Goal: Transaction & Acquisition: Purchase product/service

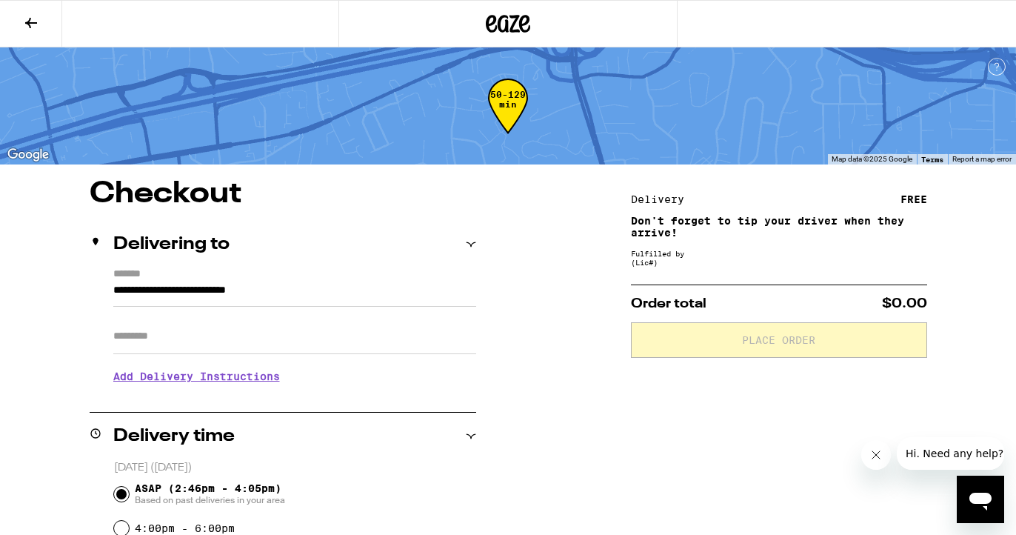
scroll to position [384, 0]
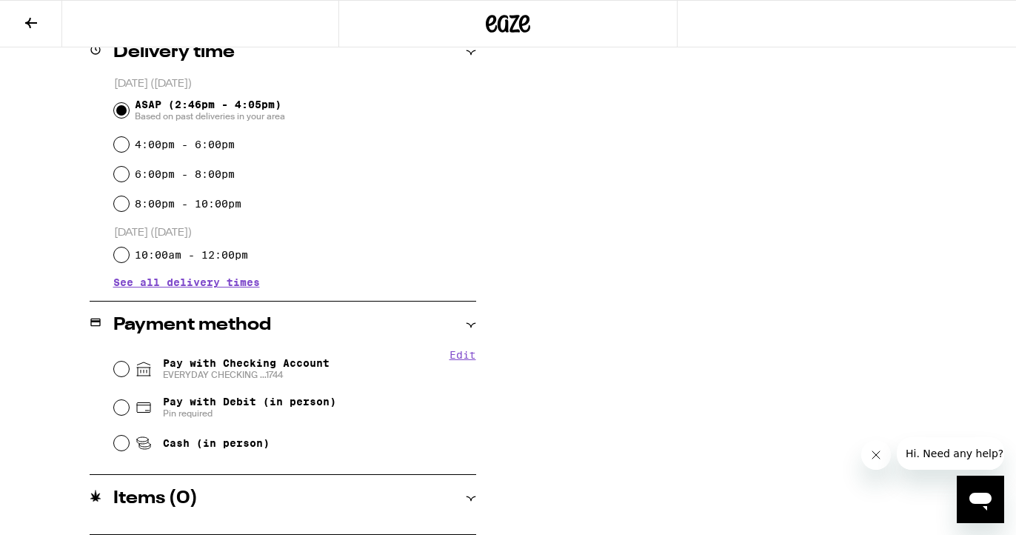
click at [357, 505] on div "Items ( 0 )" at bounding box center [283, 498] width 387 height 18
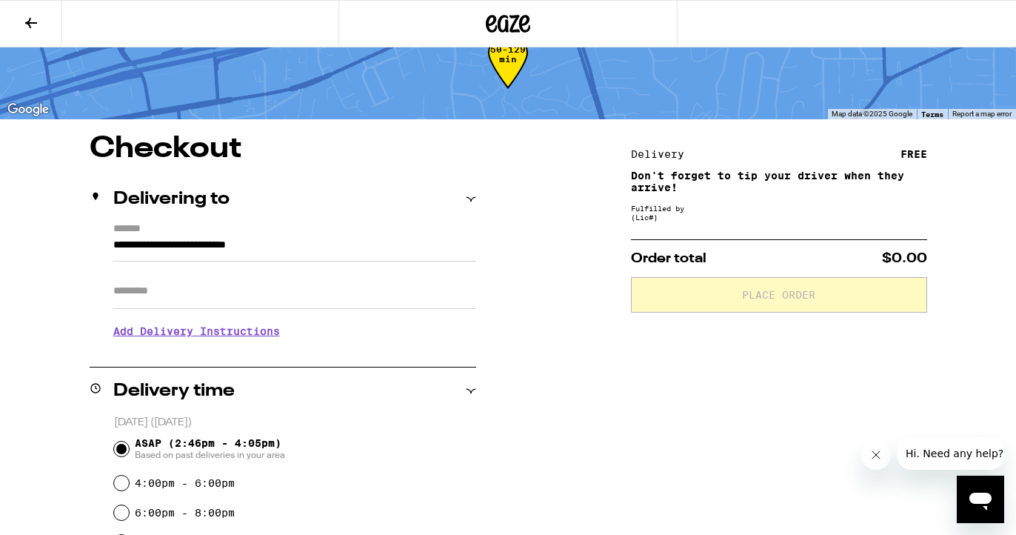
scroll to position [0, 0]
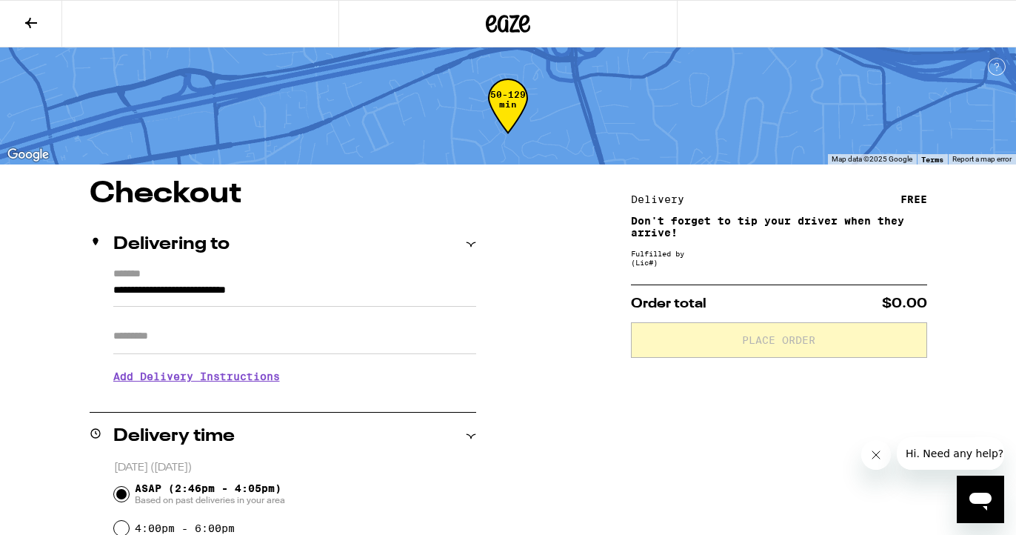
click at [498, 16] on icon at bounding box center [508, 23] width 44 height 27
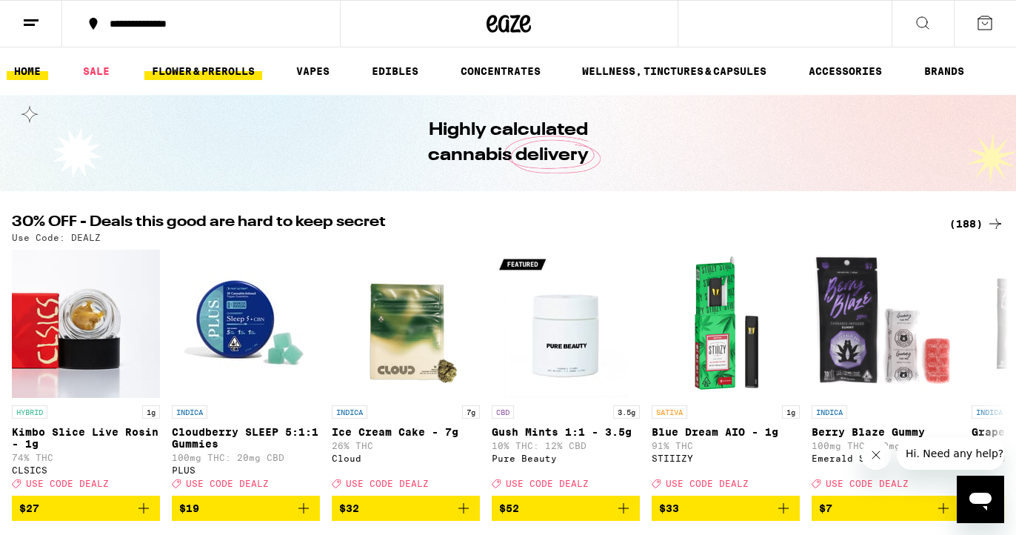
click at [255, 72] on link "FLOWER & PREROLLS" at bounding box center [203, 71] width 118 height 18
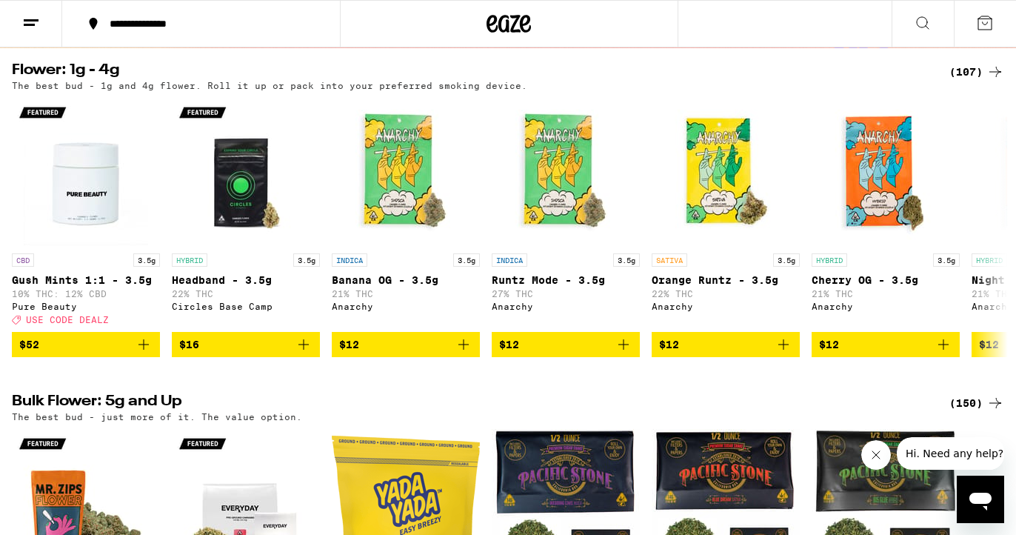
scroll to position [140, 0]
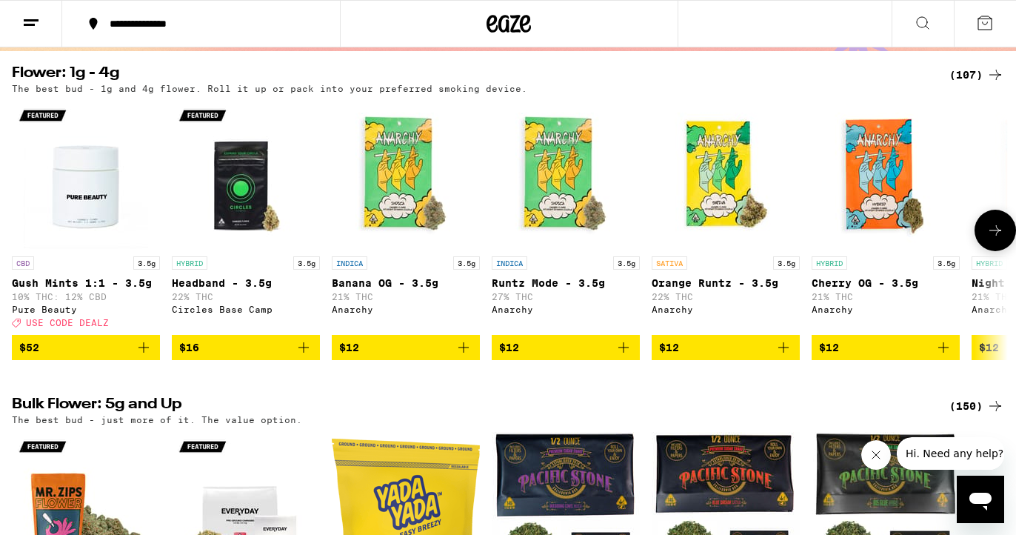
click at [467, 352] on icon "Add to bag" at bounding box center [463, 347] width 10 height 10
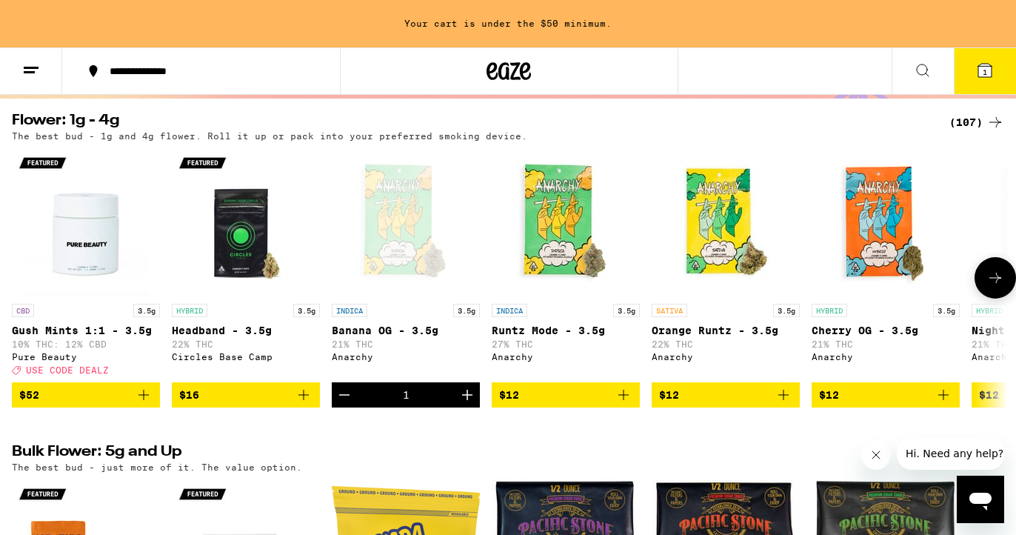
scroll to position [187, 0]
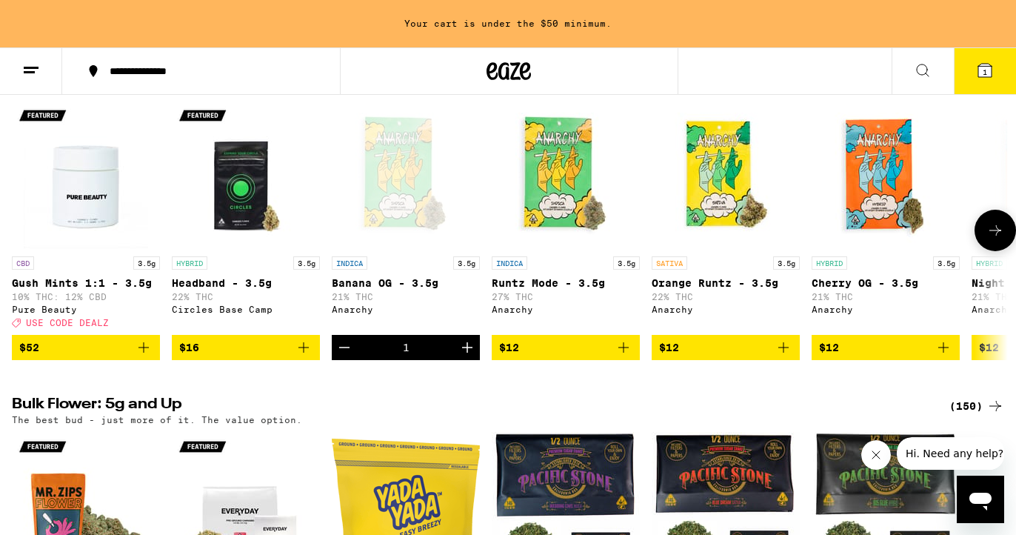
click at [796, 357] on button "$12" at bounding box center [726, 347] width 148 height 25
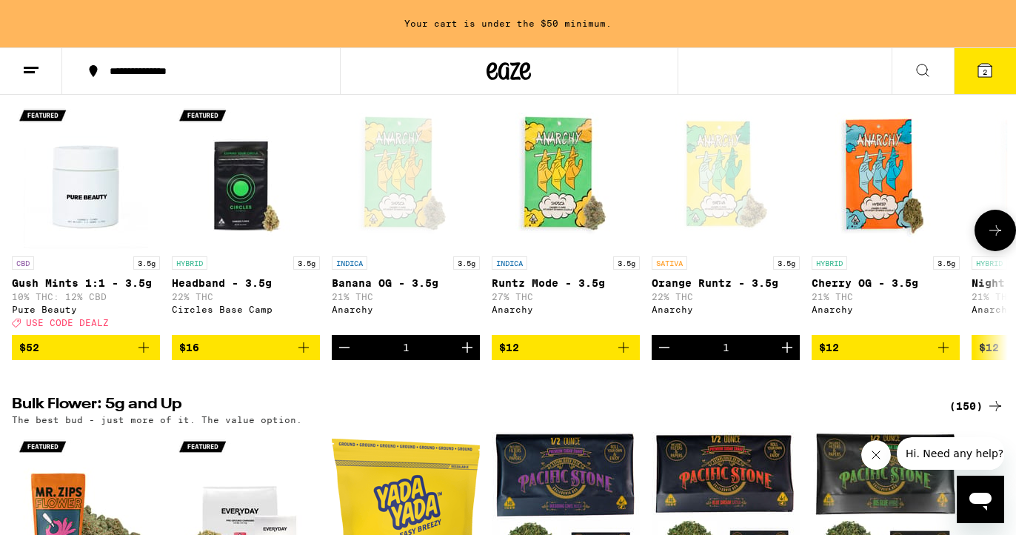
click at [942, 356] on icon "Add to bag" at bounding box center [943, 347] width 18 height 18
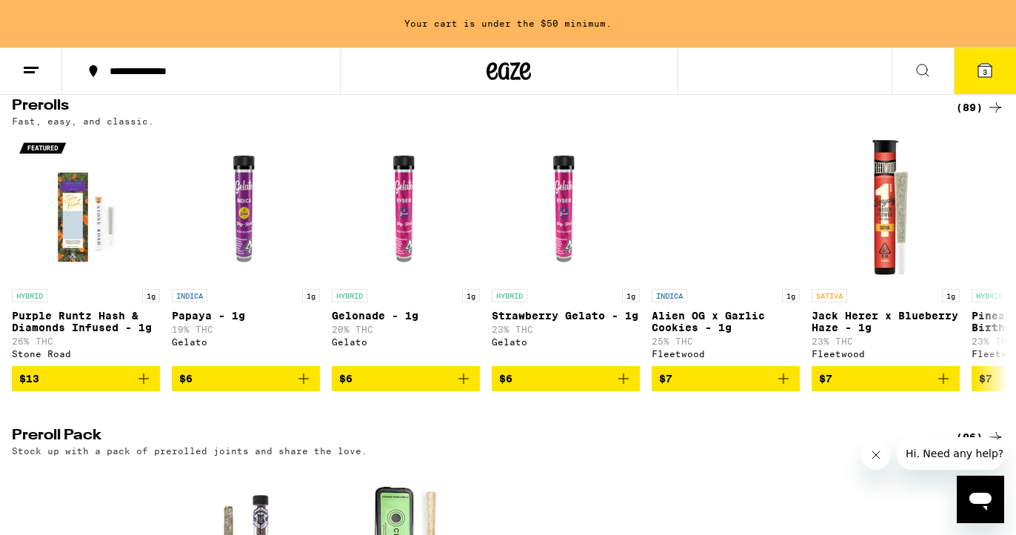
scroll to position [842, 0]
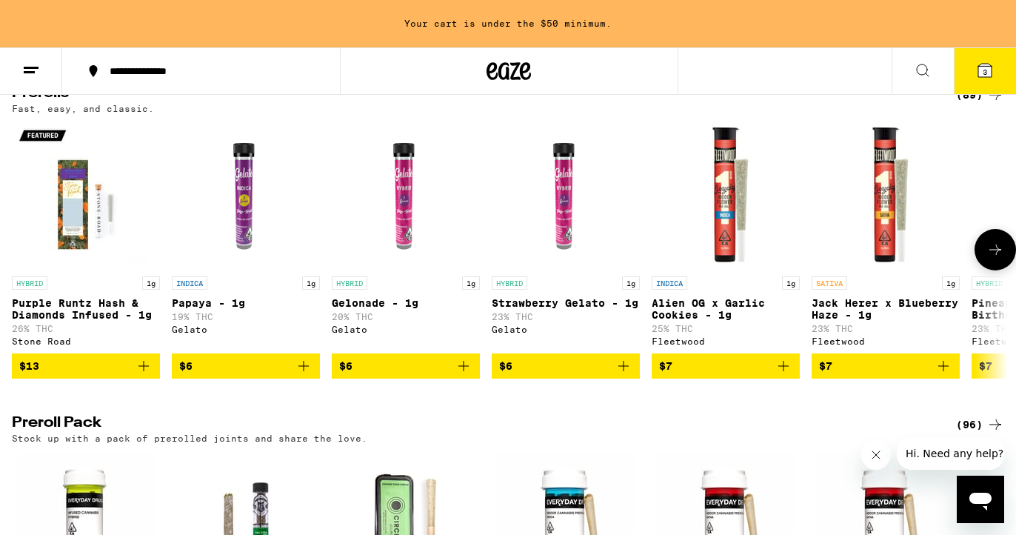
click at [944, 375] on icon "Add to bag" at bounding box center [943, 366] width 18 height 18
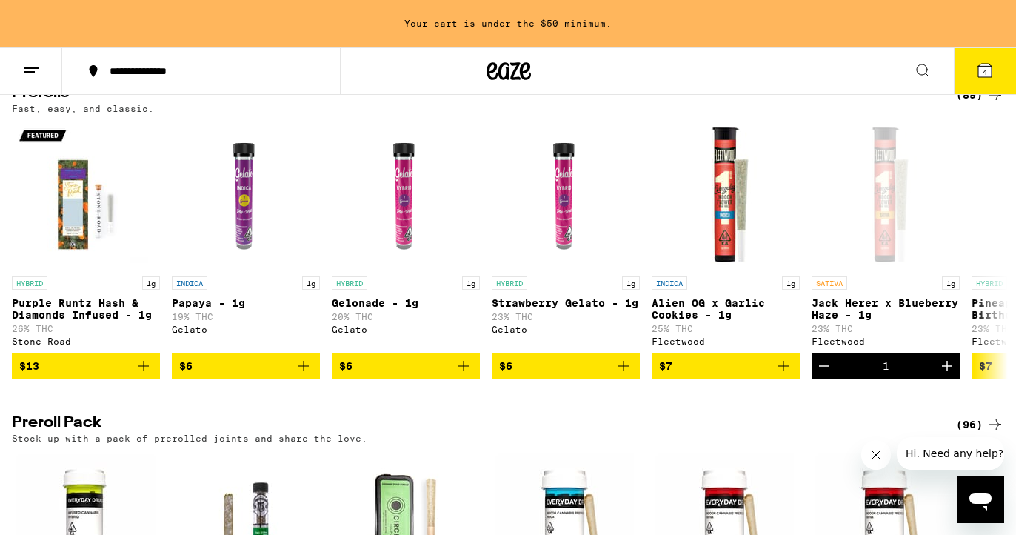
click at [987, 64] on icon at bounding box center [984, 70] width 13 height 13
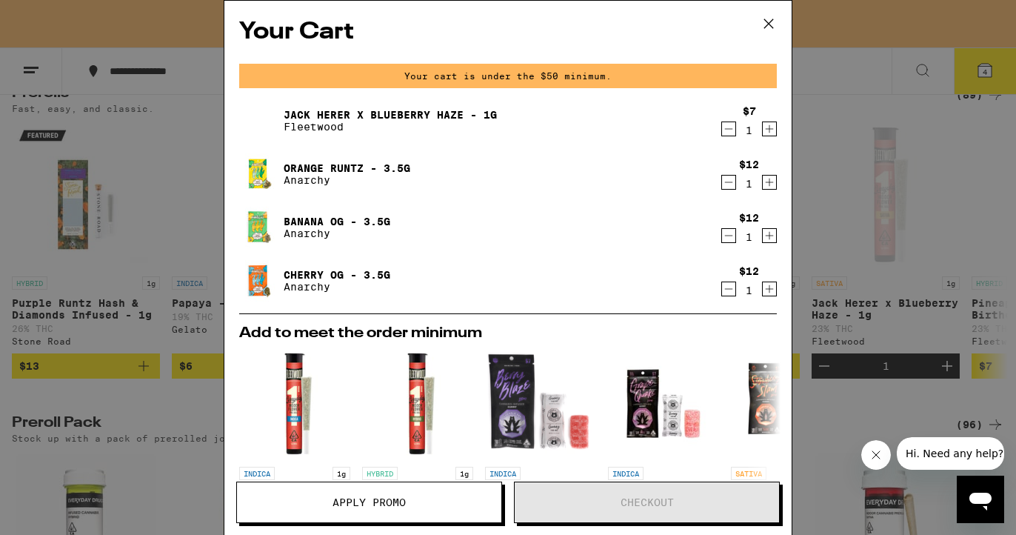
click at [763, 24] on icon at bounding box center [769, 24] width 22 height 22
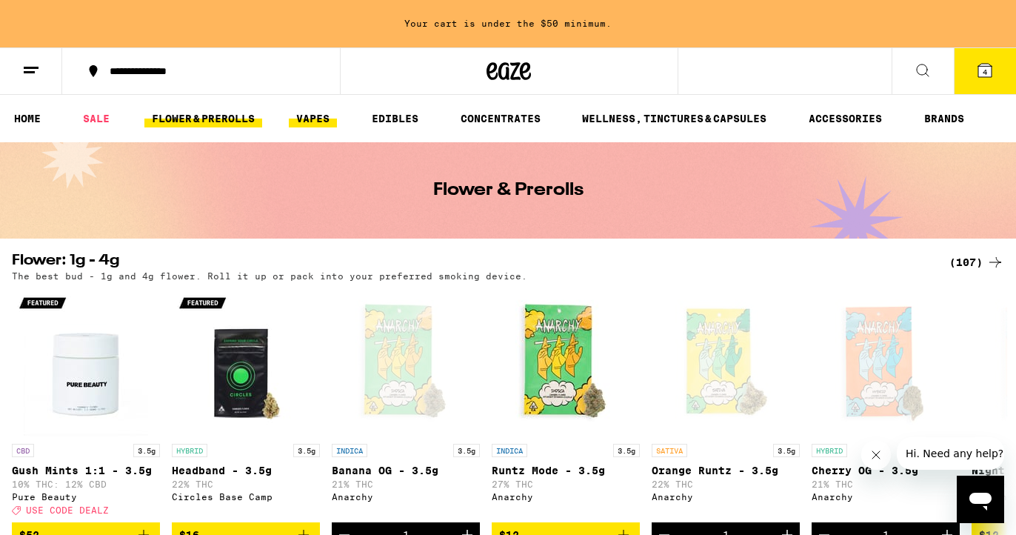
click at [328, 117] on link "VAPES" at bounding box center [313, 119] width 48 height 18
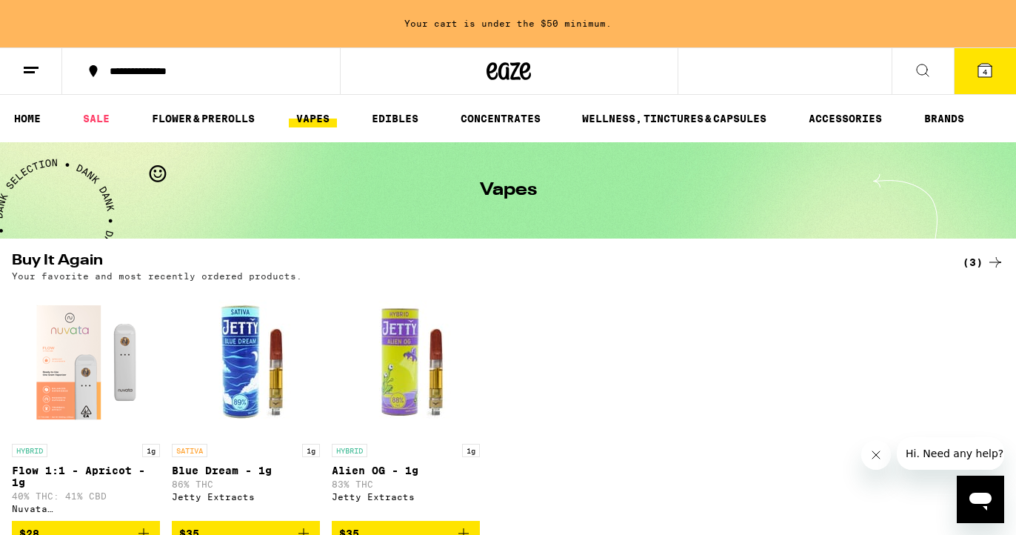
scroll to position [77, 0]
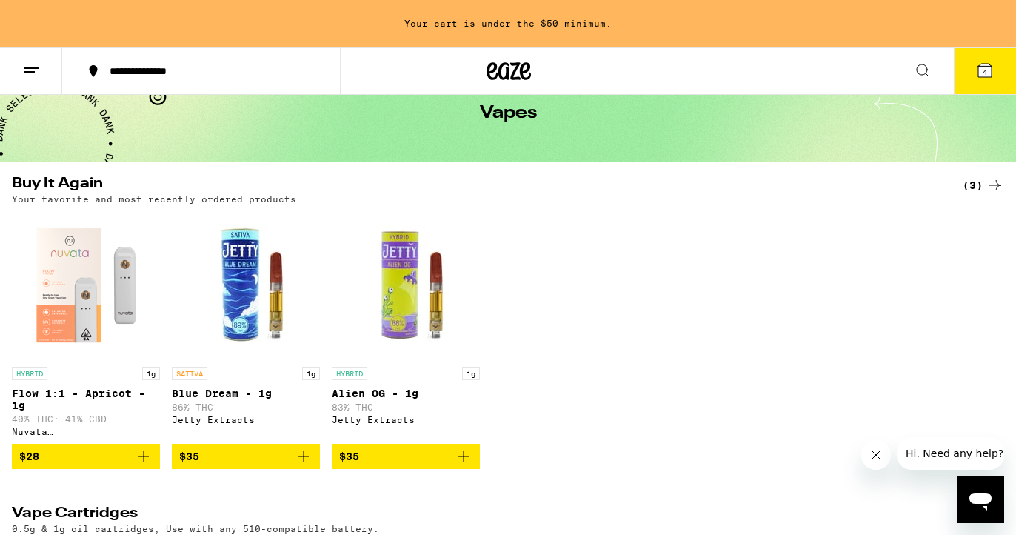
click at [144, 458] on icon "Add to bag" at bounding box center [144, 456] width 18 height 18
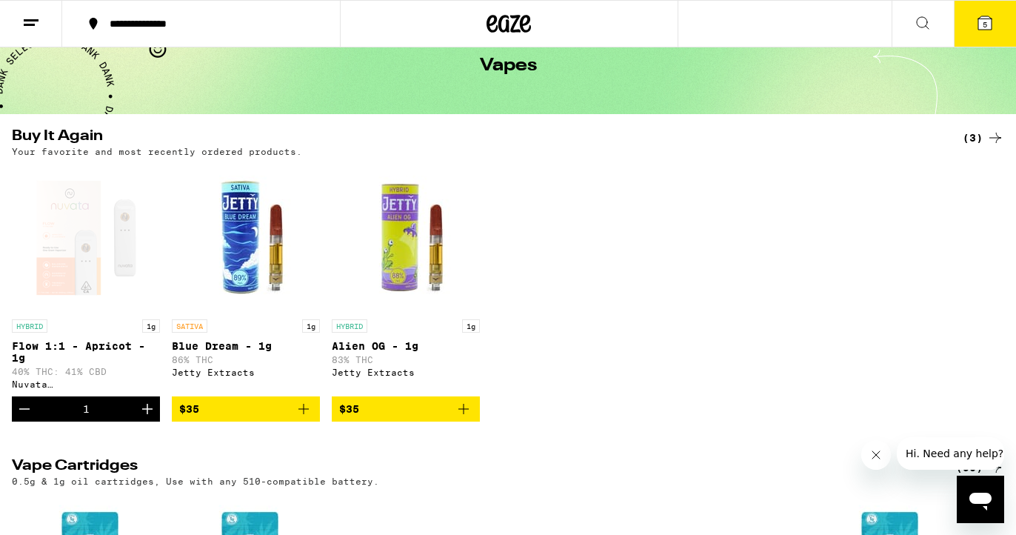
scroll to position [30, 0]
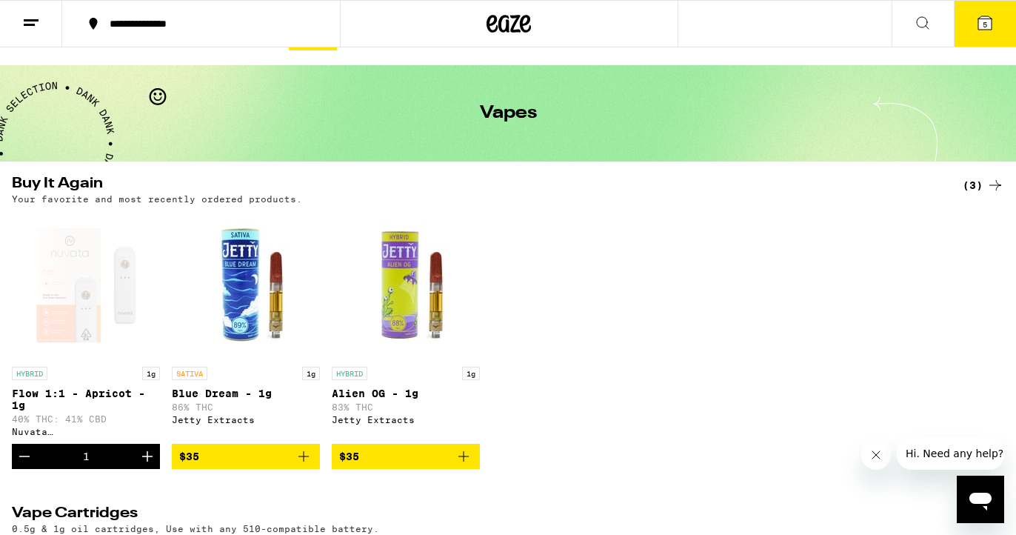
click at [962, 30] on button "5" at bounding box center [985, 24] width 62 height 46
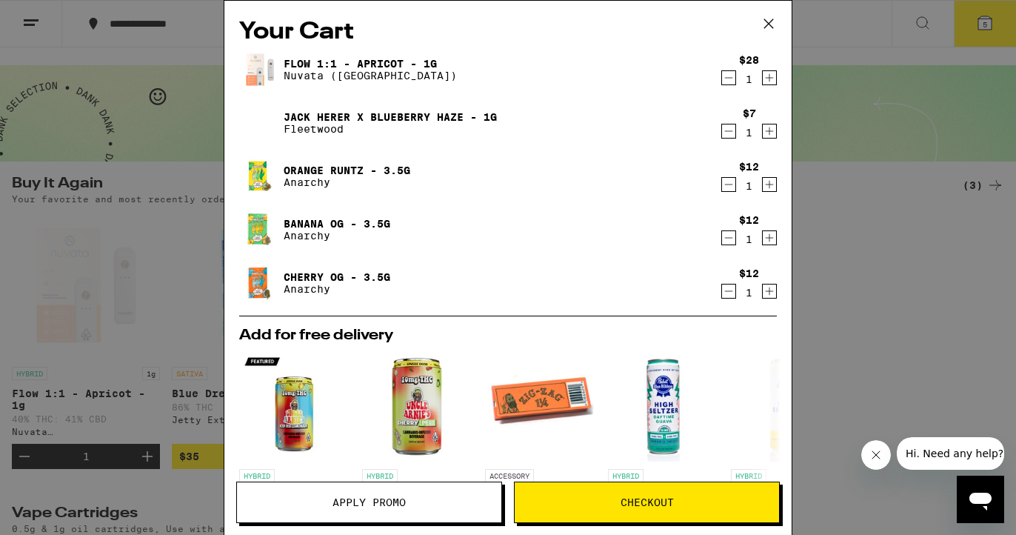
click at [733, 292] on icon "Decrement" at bounding box center [728, 291] width 13 height 18
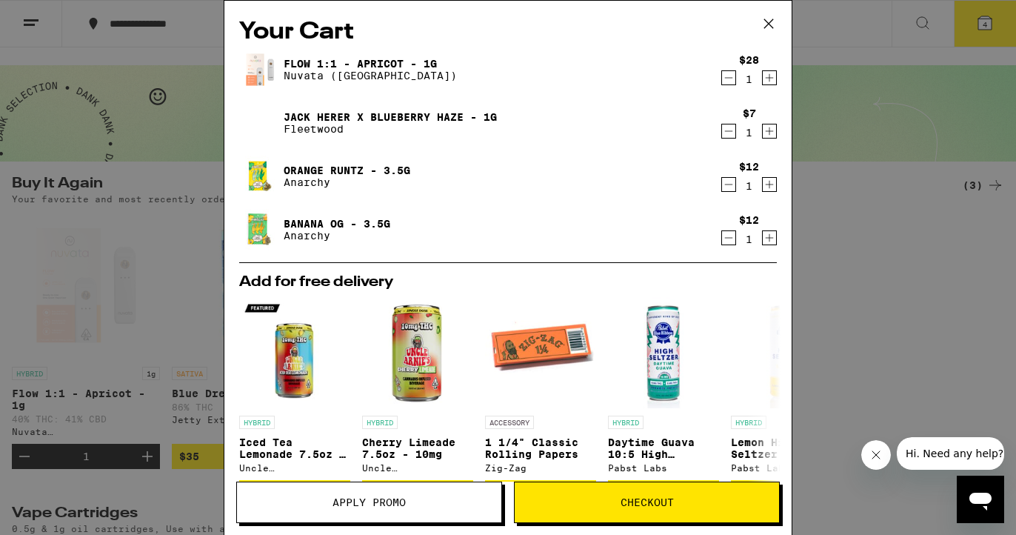
click at [673, 485] on button "Checkout" at bounding box center [647, 501] width 266 height 41
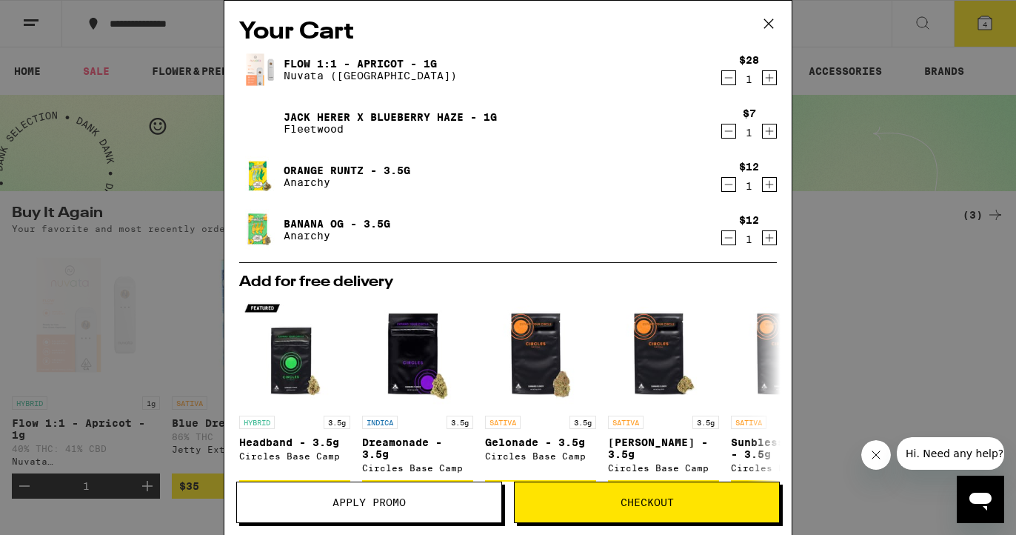
click at [764, 21] on icon at bounding box center [769, 24] width 22 height 22
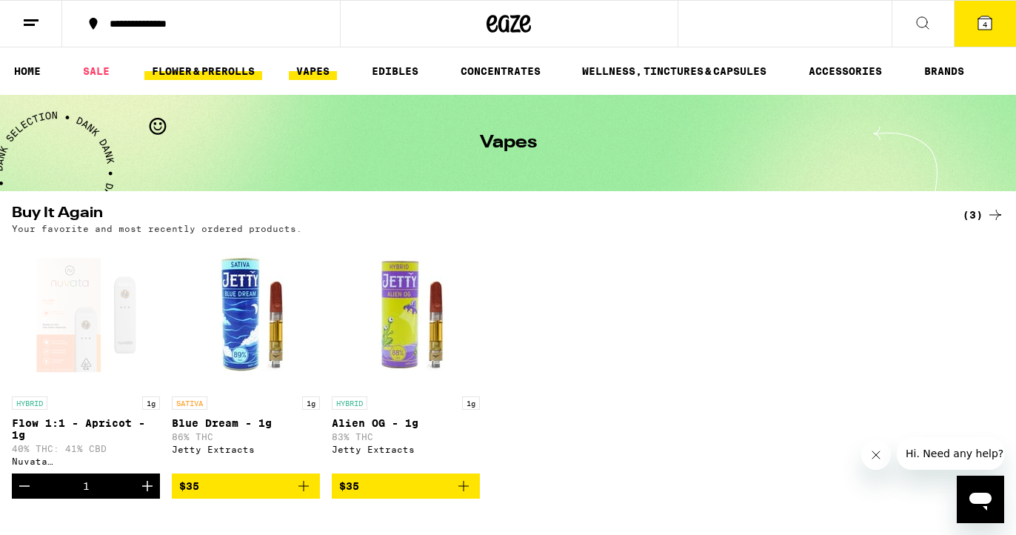
click at [211, 74] on link "FLOWER & PREROLLS" at bounding box center [203, 71] width 118 height 18
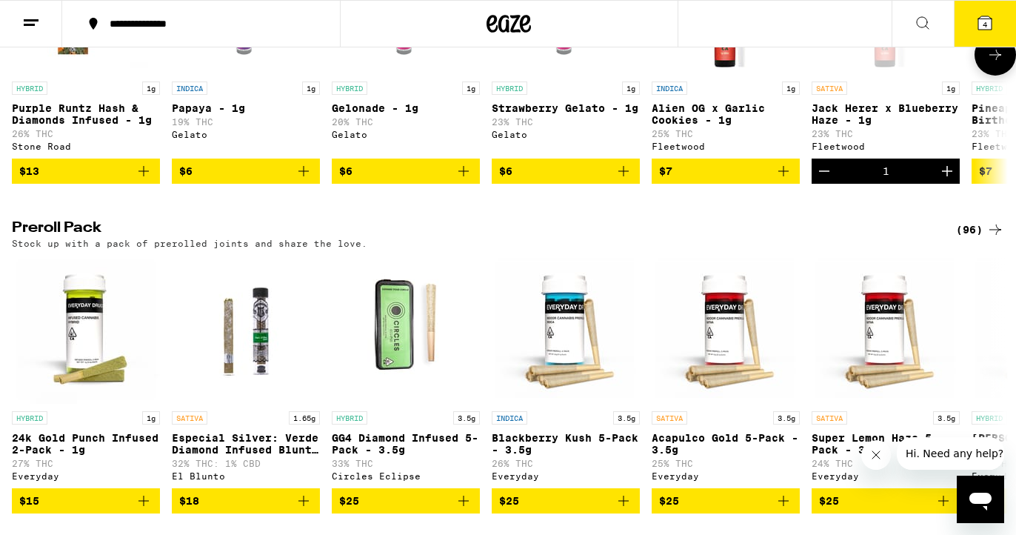
scroll to position [991, 0]
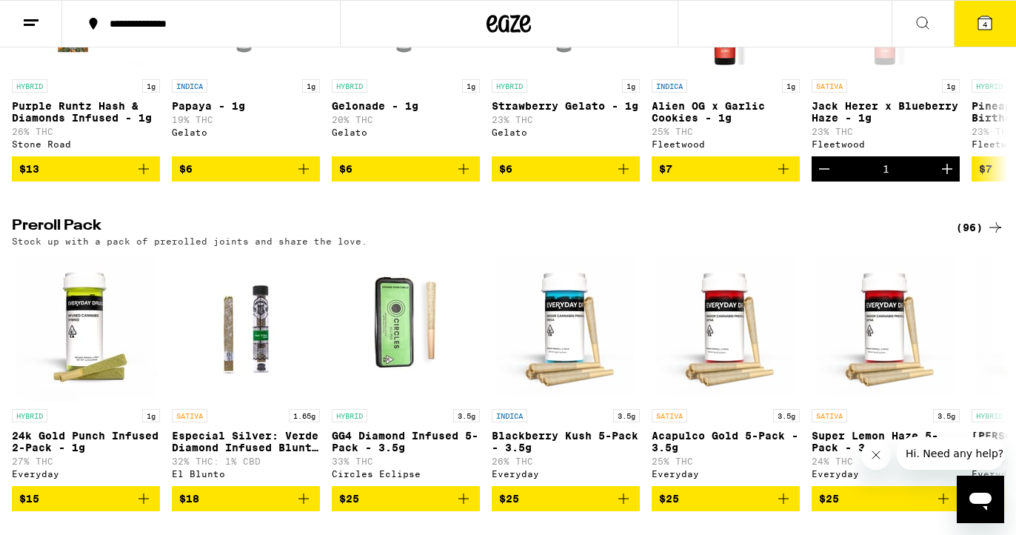
click at [970, 16] on button "4" at bounding box center [985, 24] width 62 height 46
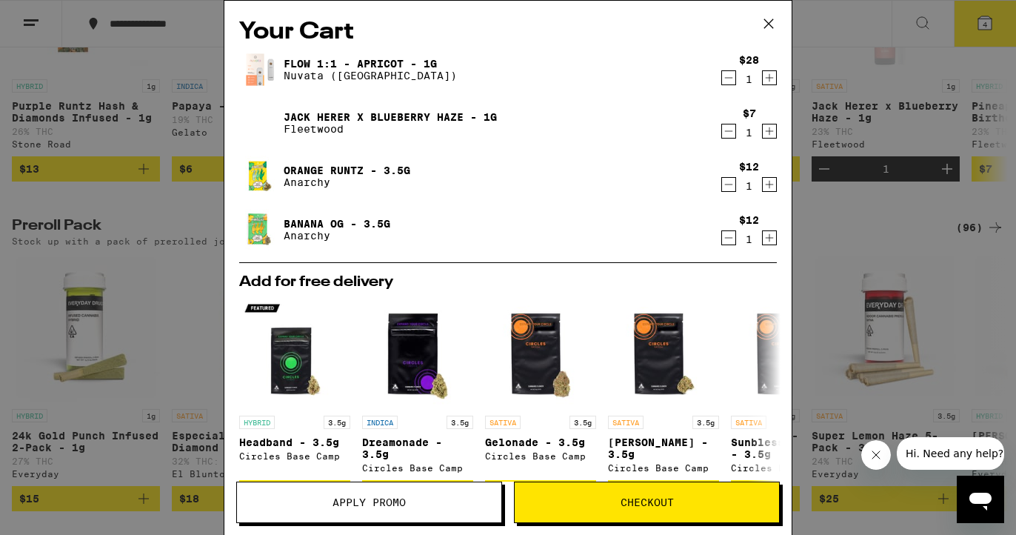
click at [733, 190] on icon "Decrement" at bounding box center [728, 184] width 13 height 18
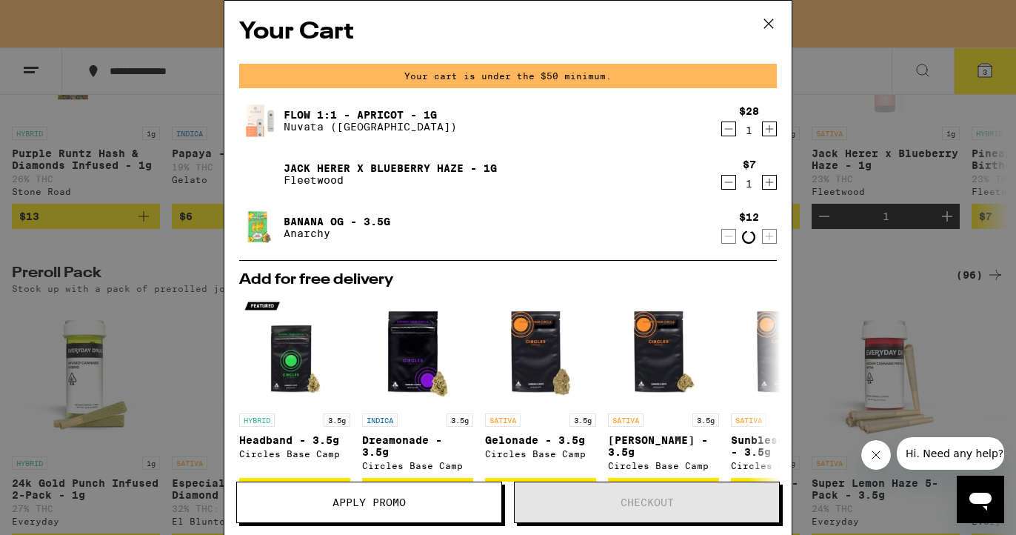
scroll to position [1039, 0]
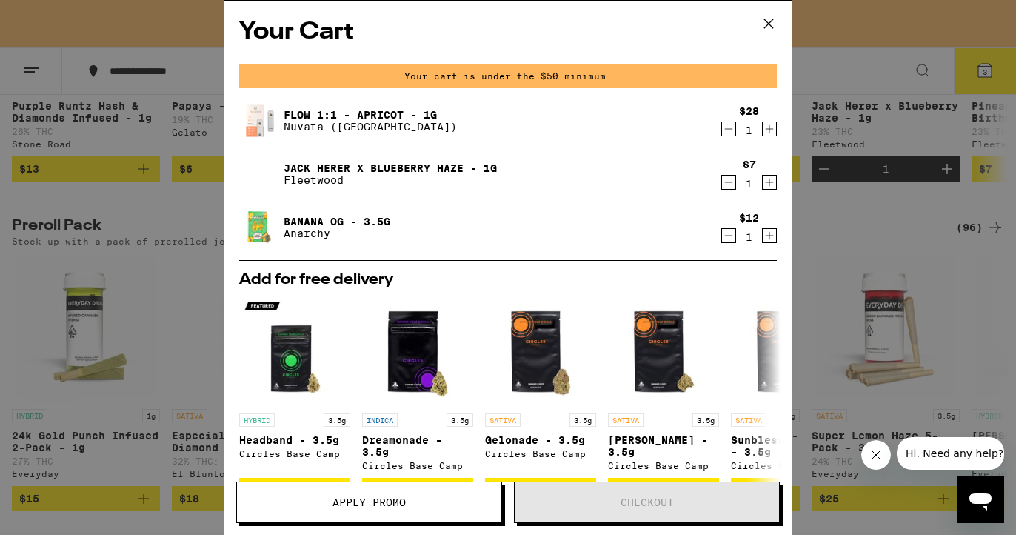
click at [776, 36] on button at bounding box center [769, 24] width 46 height 47
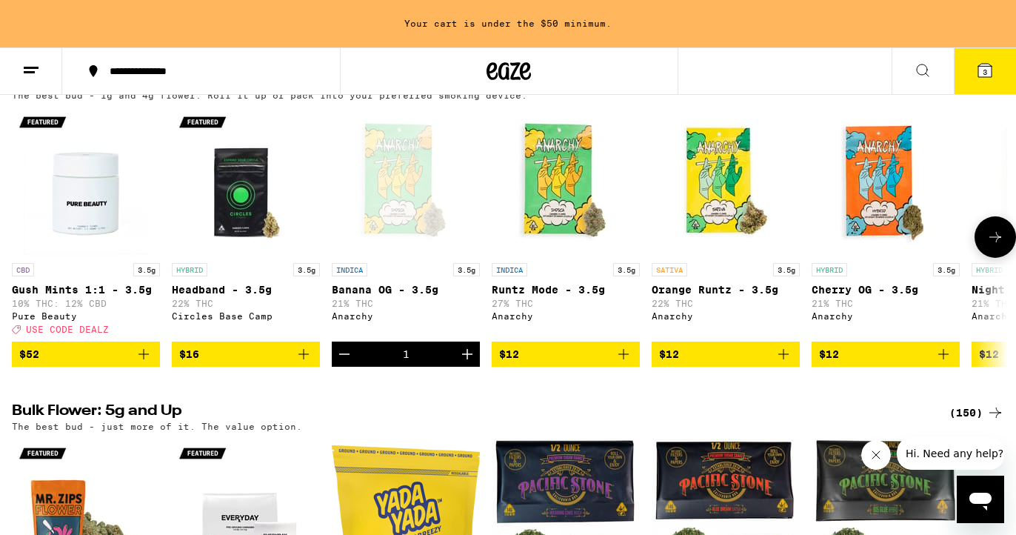
scroll to position [221, 0]
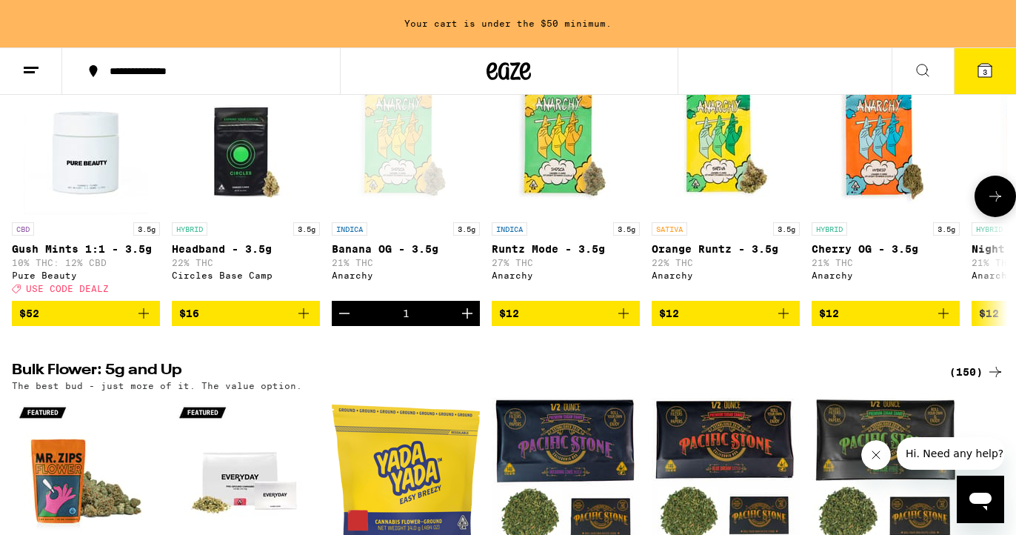
click at [783, 318] on icon "Add to bag" at bounding box center [783, 313] width 10 height 10
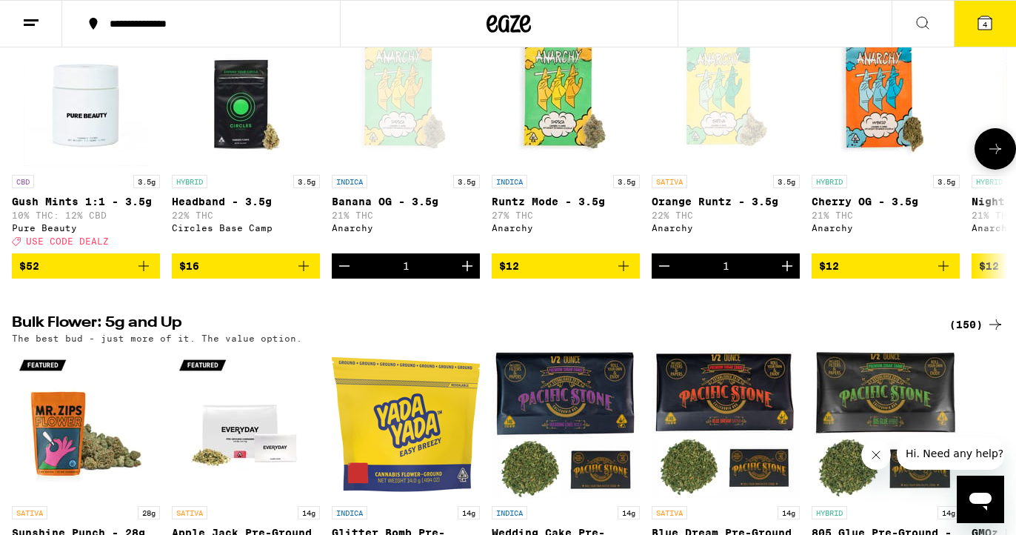
scroll to position [174, 0]
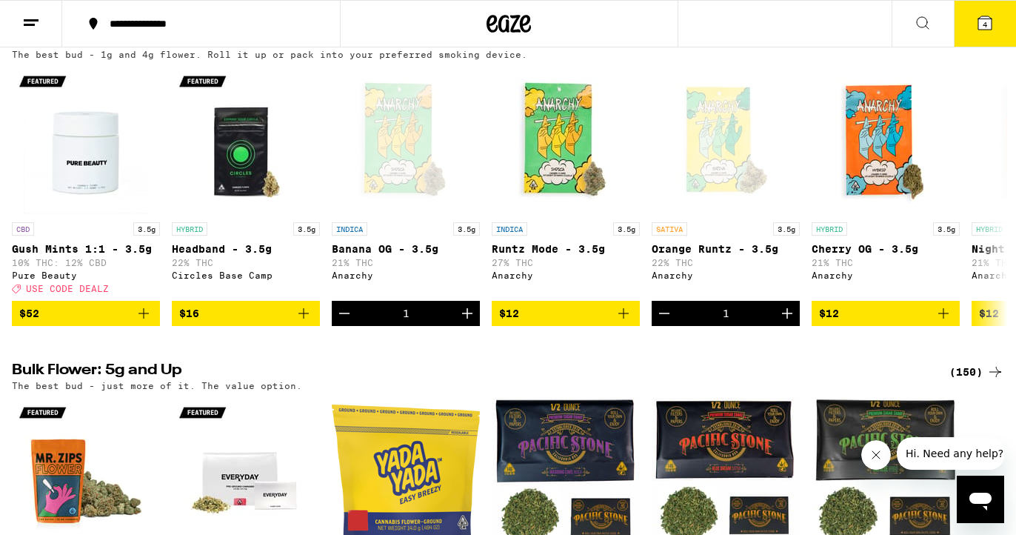
click at [977, 24] on icon at bounding box center [985, 23] width 18 height 18
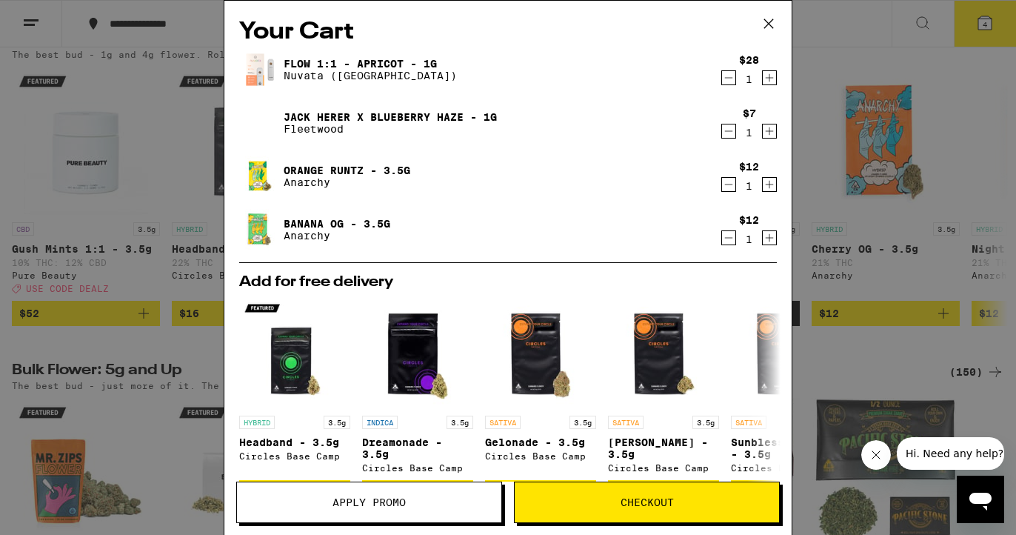
click at [652, 500] on span "Checkout" at bounding box center [647, 502] width 53 height 10
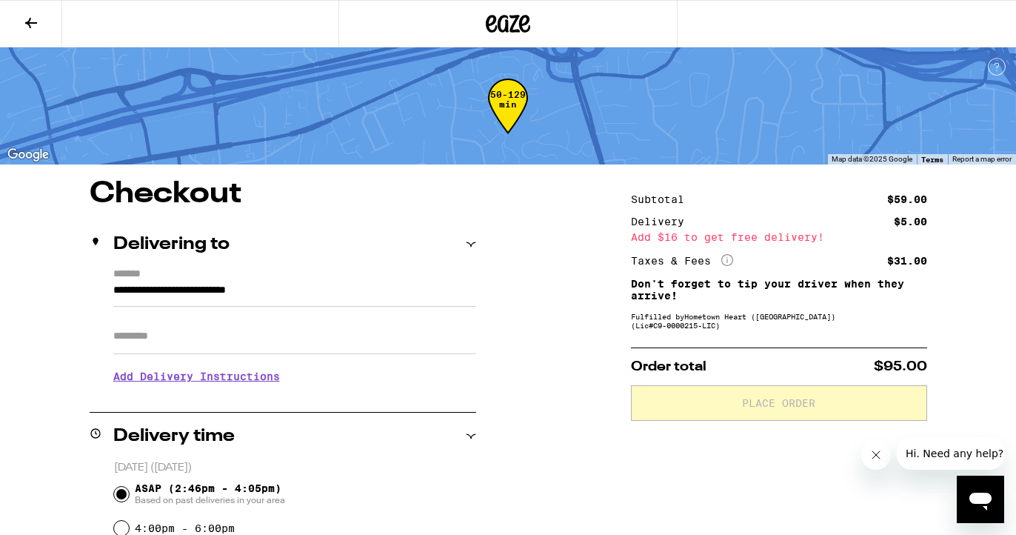
click at [20, 25] on button at bounding box center [31, 24] width 62 height 47
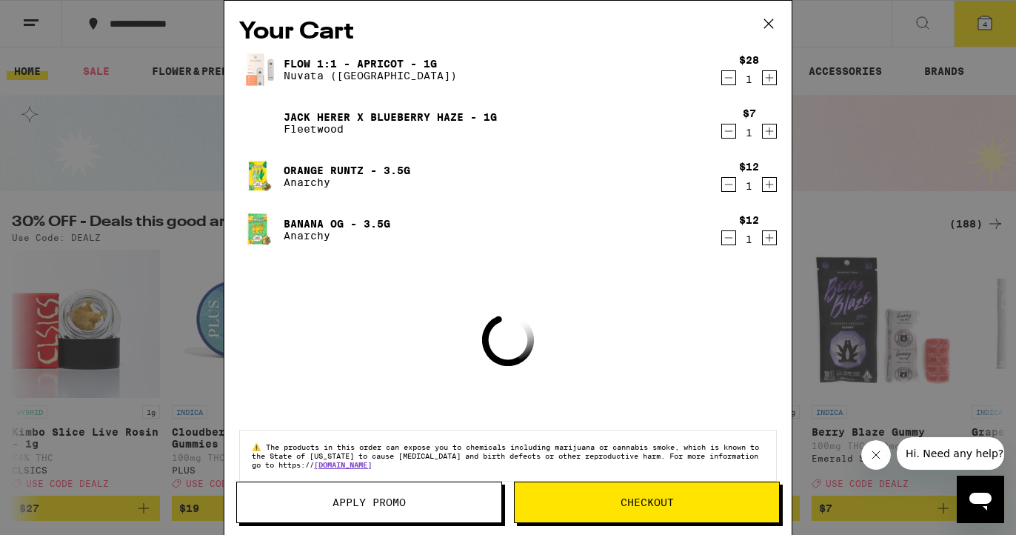
click at [727, 133] on icon "Decrement" at bounding box center [728, 131] width 13 height 18
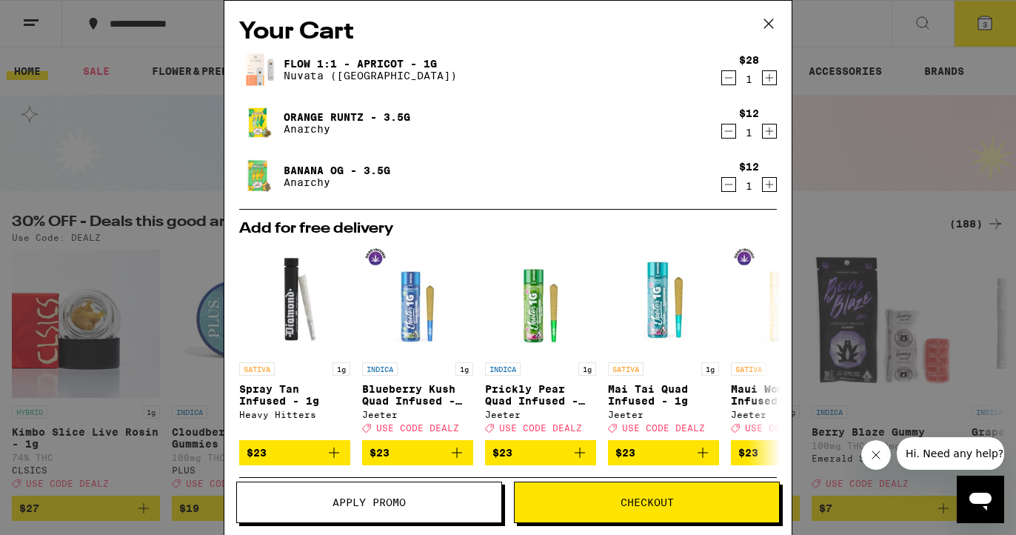
click at [673, 494] on button "Checkout" at bounding box center [647, 501] width 266 height 41
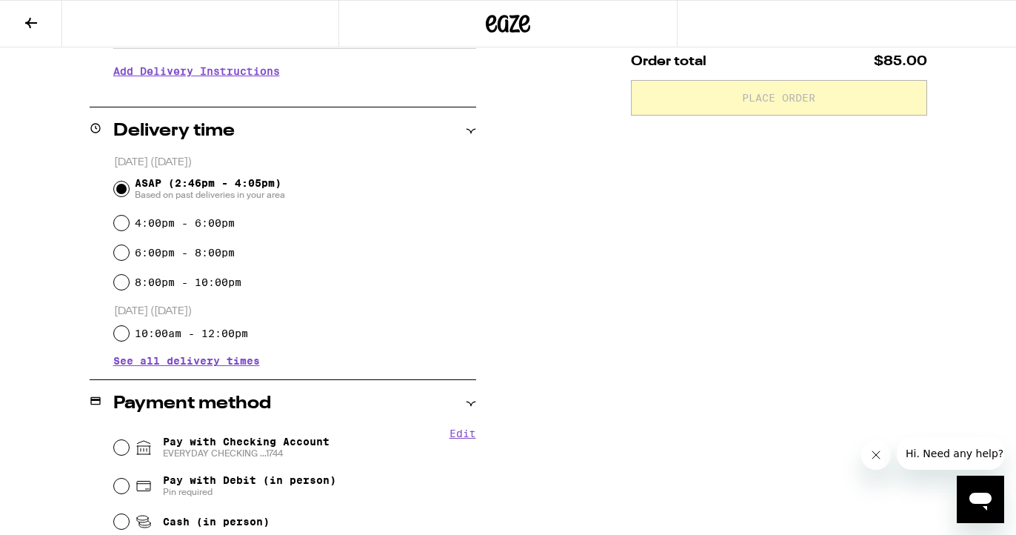
scroll to position [307, 0]
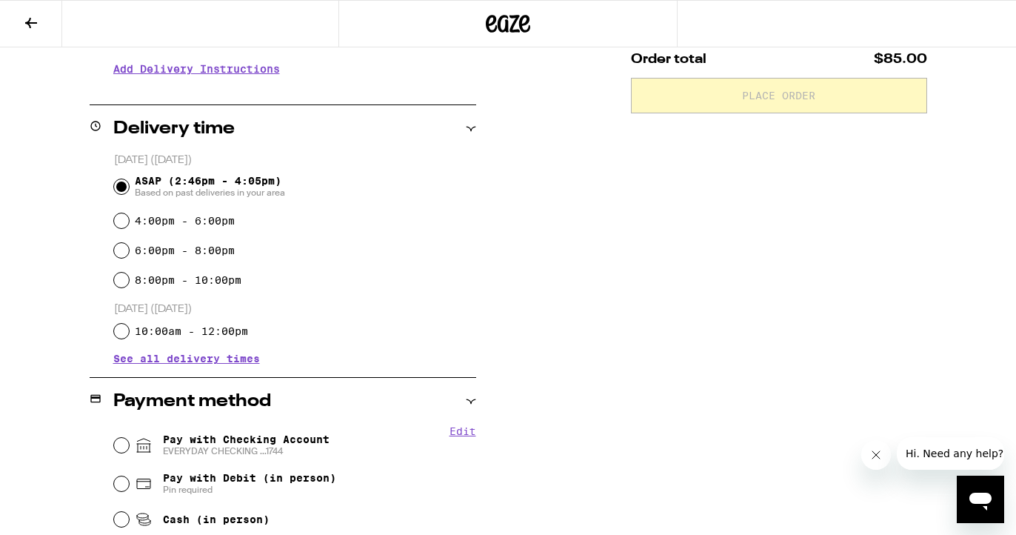
click at [198, 438] on span "Pay with Checking Account EVERYDAY CHECKING ...1744" at bounding box center [246, 445] width 167 height 24
click at [129, 438] on input "Pay with Checking Account EVERYDAY CHECKING ...1744" at bounding box center [121, 445] width 15 height 15
radio input "true"
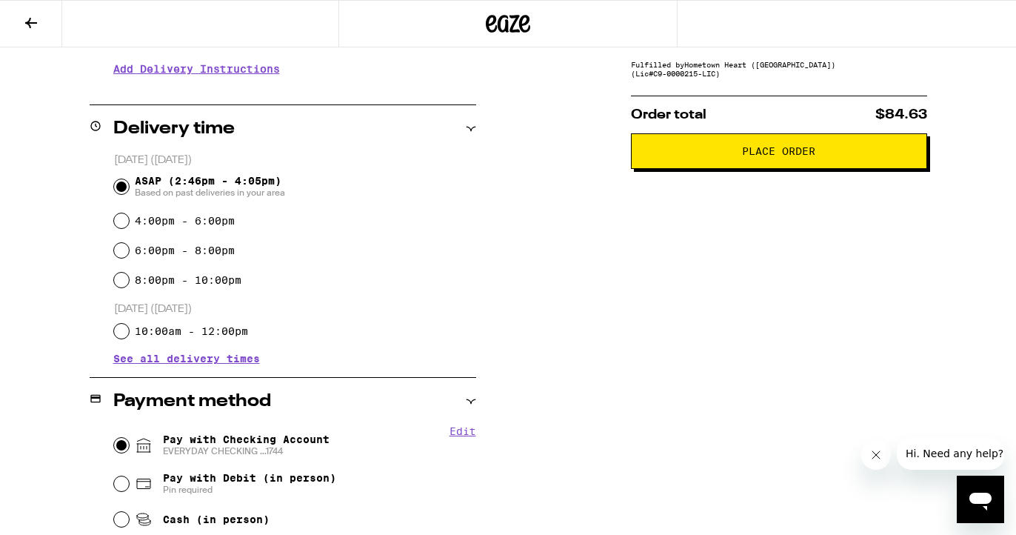
click at [765, 152] on span "Place Order" at bounding box center [778, 151] width 73 height 10
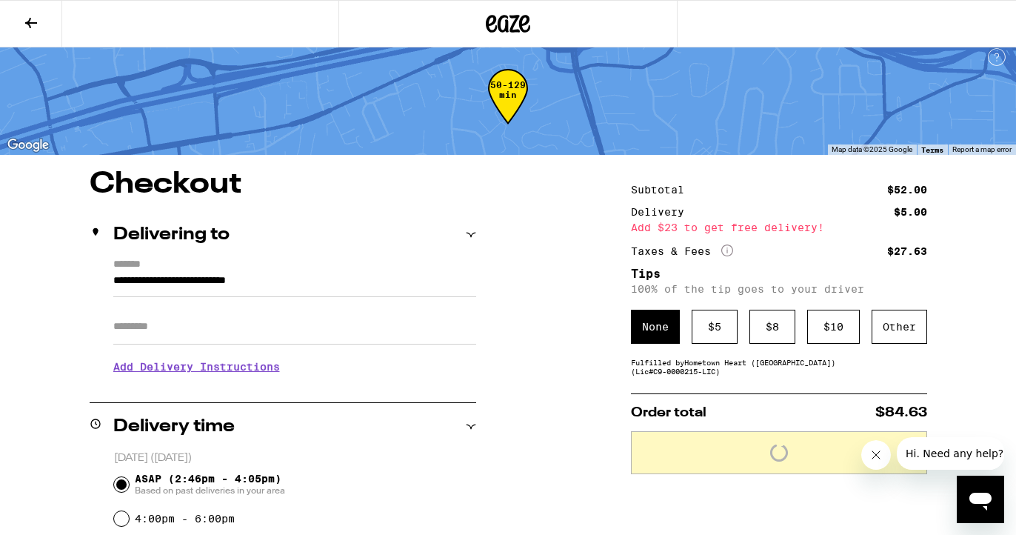
scroll to position [9, 0]
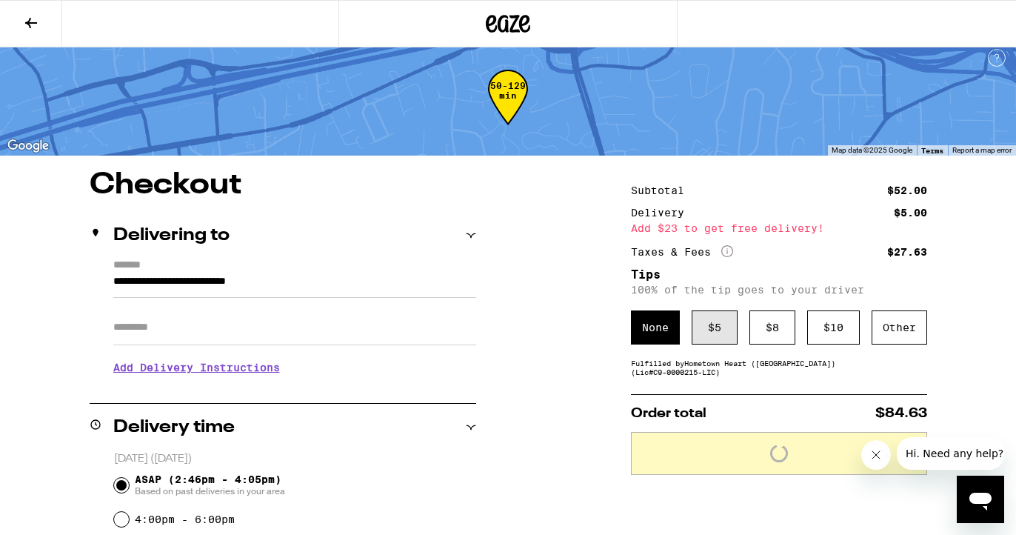
click at [715, 322] on div "$ 5" at bounding box center [715, 327] width 46 height 34
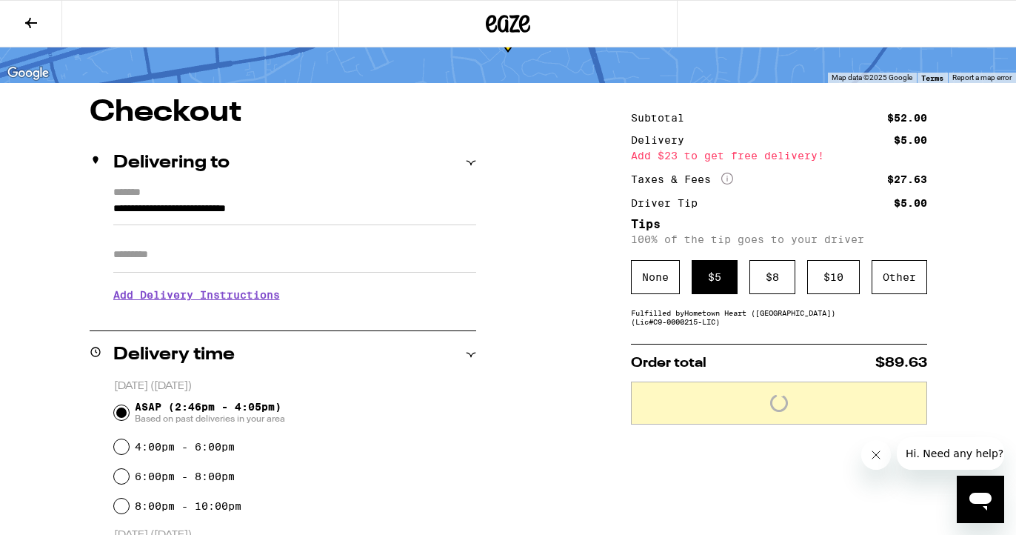
scroll to position [82, 0]
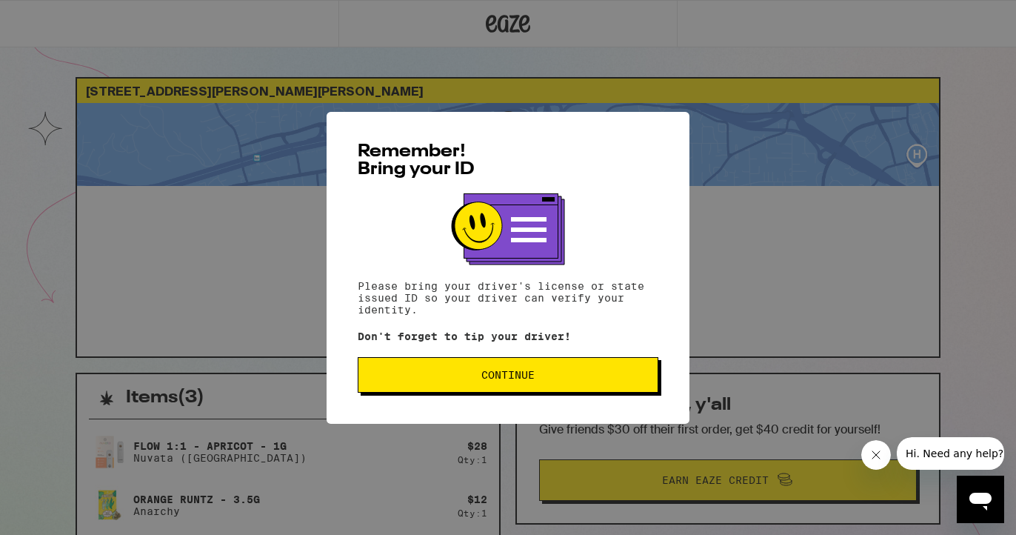
click at [587, 371] on span "Continue" at bounding box center [507, 374] width 275 height 10
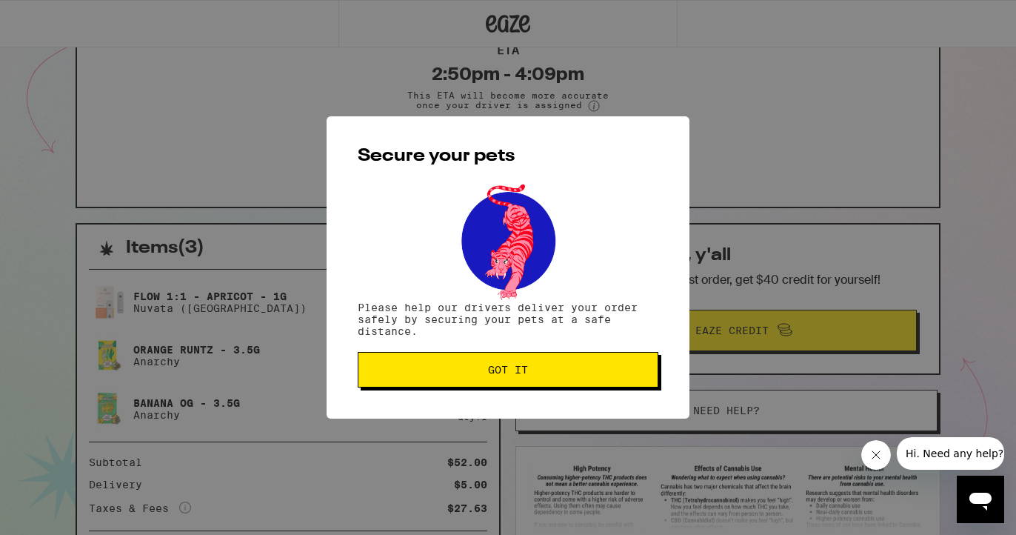
scroll to position [151, 0]
click at [583, 375] on span "Got it" at bounding box center [507, 369] width 275 height 10
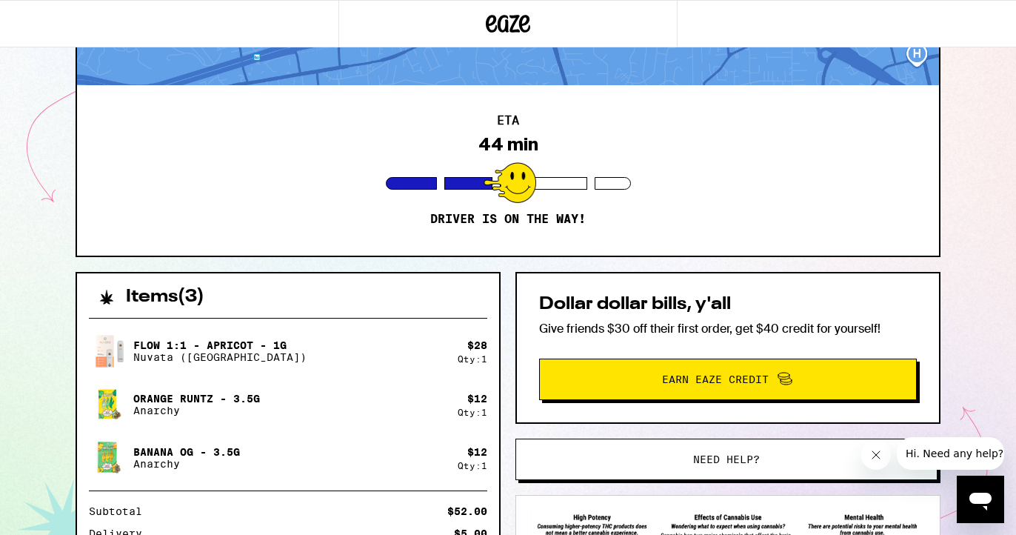
scroll to position [105, 0]
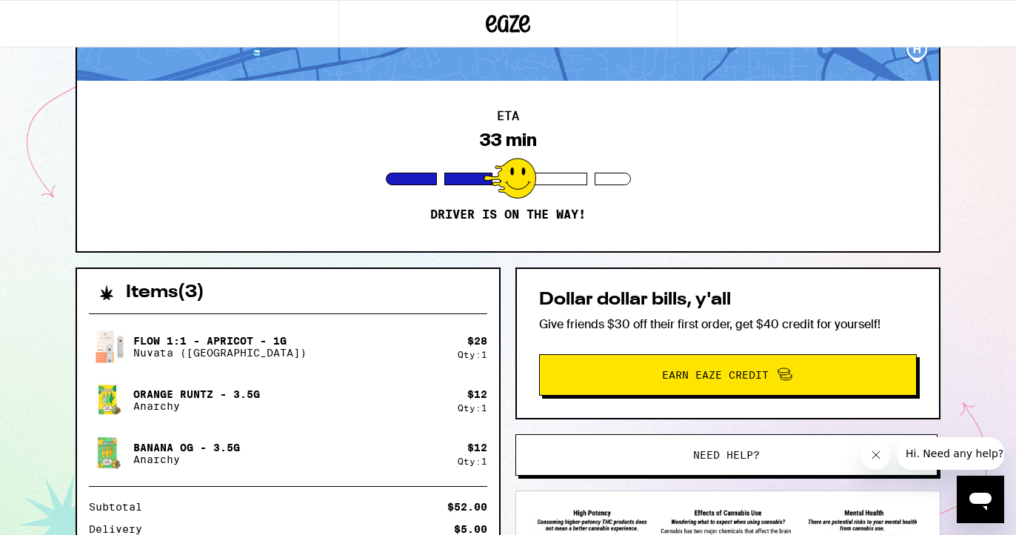
click at [593, 350] on div "Dollar dollar bills, y'all Give friends $30 off their first order, get $40 cred…" at bounding box center [727, 343] width 425 height 152
